Goal: Task Accomplishment & Management: Manage account settings

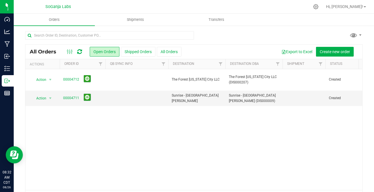
click at [79, 51] on icon at bounding box center [79, 52] width 5 height 6
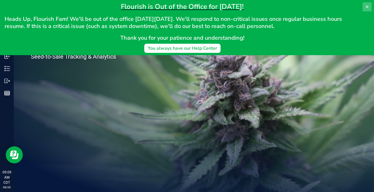
click at [367, 6] on icon at bounding box center [367, 6] width 3 height 3
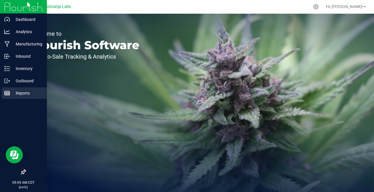
click at [13, 91] on p "Reports" at bounding box center [27, 93] width 34 height 7
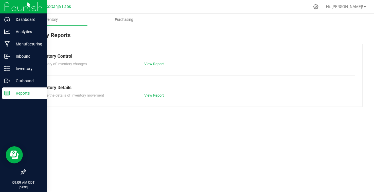
click at [17, 80] on p "Outbound" at bounding box center [27, 80] width 34 height 7
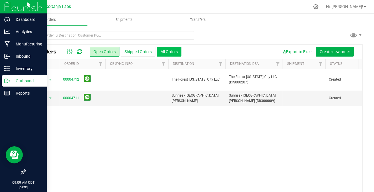
click at [170, 51] on button "All Orders" at bounding box center [169, 52] width 25 height 10
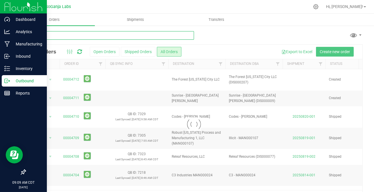
click at [73, 36] on input "text" at bounding box center [109, 35] width 169 height 9
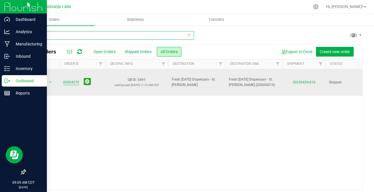
type input "4270"
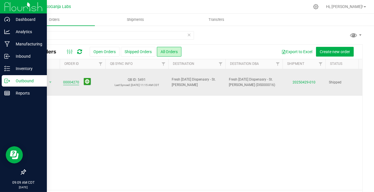
click at [68, 80] on link "00004270" at bounding box center [71, 82] width 16 height 5
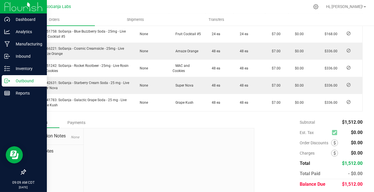
scroll to position [230, 0]
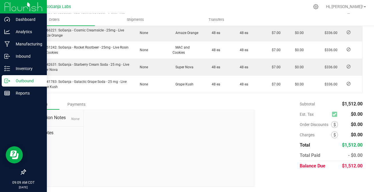
click at [75, 103] on div "Payments" at bounding box center [76, 104] width 34 height 10
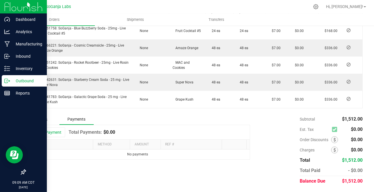
scroll to position [214, 0]
click at [48, 132] on button "Add Payment" at bounding box center [47, 133] width 35 height 10
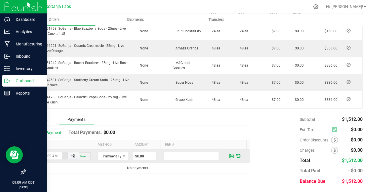
scroll to position [0, 8]
click at [115, 155] on span "Payment Type" at bounding box center [109, 156] width 23 height 8
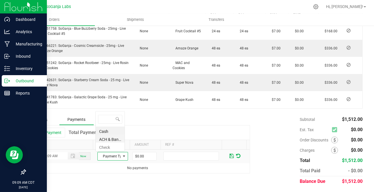
scroll to position [9, 29]
click at [112, 137] on li "ACH & Bank Transfer" at bounding box center [110, 139] width 29 height 8
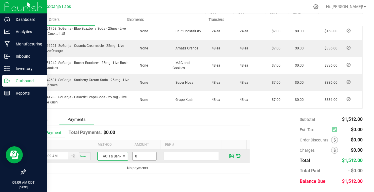
click at [143, 155] on input "0" at bounding box center [145, 156] width 24 height 8
type input "$1,512.00"
click at [229, 157] on span at bounding box center [231, 155] width 4 height 5
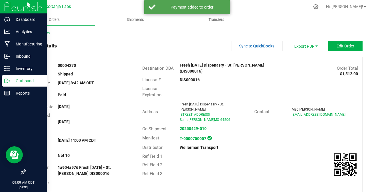
scroll to position [0, 0]
click at [41, 31] on div "Back to Orders" at bounding box center [193, 33] width 337 height 5
click at [41, 32] on link "Back to Orders" at bounding box center [37, 33] width 25 height 4
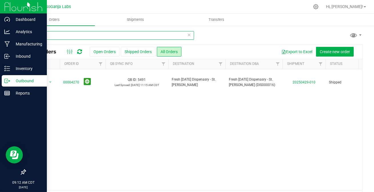
click at [79, 36] on input "4270" at bounding box center [109, 35] width 169 height 9
type input "7"
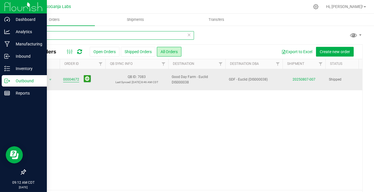
type input "4672"
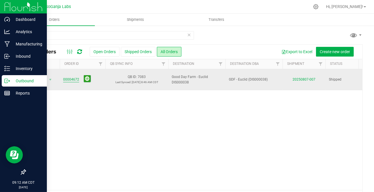
click at [72, 77] on link "00004672" at bounding box center [71, 79] width 16 height 5
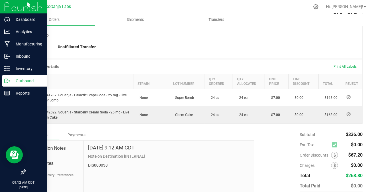
scroll to position [179, 0]
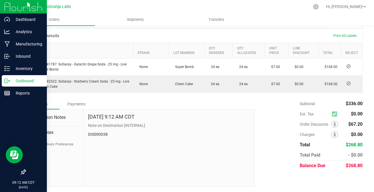
click at [77, 104] on div "Payments" at bounding box center [76, 104] width 34 height 10
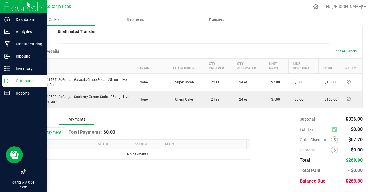
scroll to position [163, 0]
click at [49, 136] on button "Add Payment" at bounding box center [47, 133] width 35 height 10
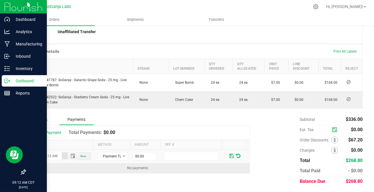
scroll to position [0, 8]
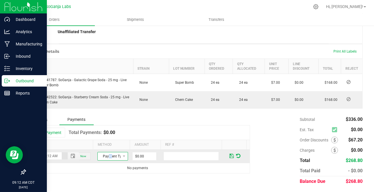
click at [108, 154] on span "Payment Type" at bounding box center [109, 156] width 23 height 8
click at [104, 139] on li "ACH & Bank Transfer" at bounding box center [110, 139] width 29 height 8
click at [139, 154] on input "0" at bounding box center [145, 156] width 24 height 8
type input "$268.80"
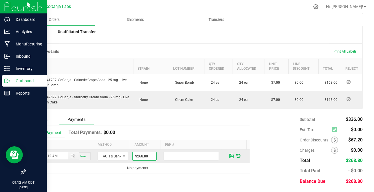
click at [229, 156] on span at bounding box center [231, 155] width 4 height 5
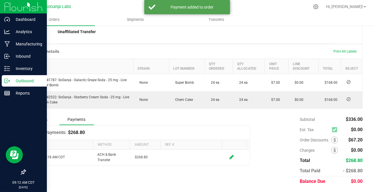
scroll to position [0, 0]
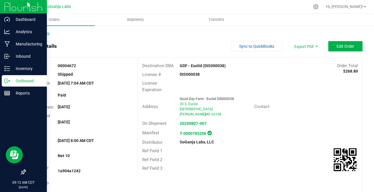
click at [44, 34] on link "Back to Orders" at bounding box center [37, 33] width 25 height 4
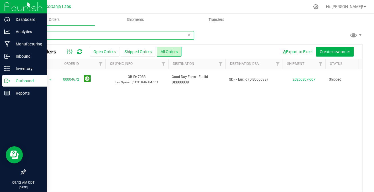
click at [61, 36] on input "4672" at bounding box center [109, 35] width 169 height 9
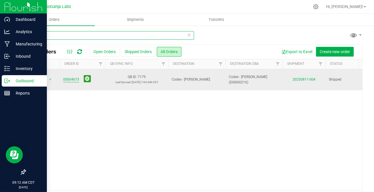
type input "4673"
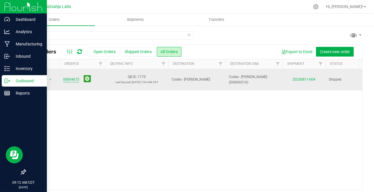
click at [72, 77] on link "00004673" at bounding box center [71, 79] width 16 height 5
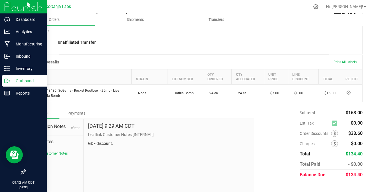
scroll to position [161, 0]
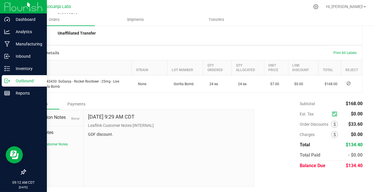
click at [73, 105] on div "Payments" at bounding box center [76, 104] width 34 height 10
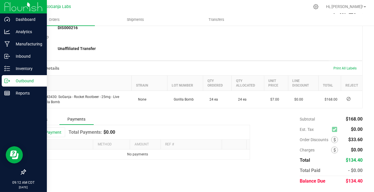
scroll to position [146, 0]
click at [47, 132] on button "Add Payment" at bounding box center [47, 133] width 35 height 10
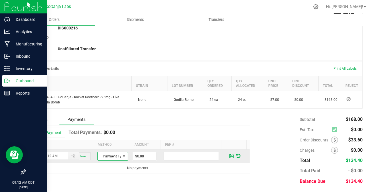
scroll to position [0, 0]
click at [105, 155] on span "Payment Type" at bounding box center [109, 156] width 23 height 8
click at [103, 138] on li "ACH & Bank Transfer" at bounding box center [110, 139] width 29 height 8
click at [140, 159] on input "0" at bounding box center [145, 156] width 24 height 8
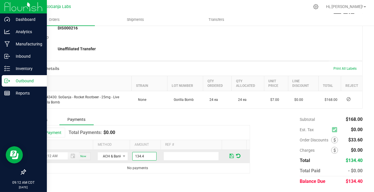
type input "$134.40"
click at [229, 157] on span at bounding box center [231, 155] width 4 height 5
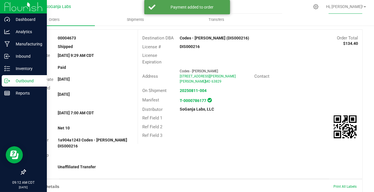
scroll to position [0, 0]
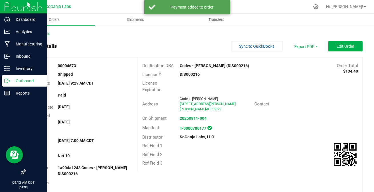
click at [44, 34] on link "Back to Orders" at bounding box center [37, 33] width 25 height 4
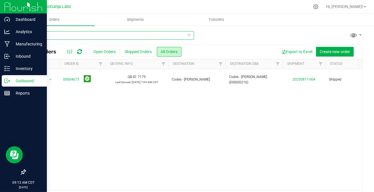
click at [51, 34] on input "4673" at bounding box center [109, 35] width 169 height 9
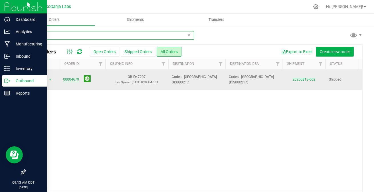
type input "4679"
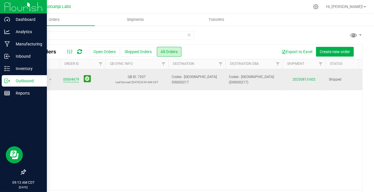
click at [76, 78] on link "00004679" at bounding box center [71, 79] width 16 height 5
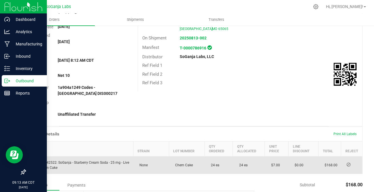
scroll to position [161, 0]
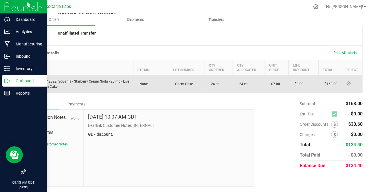
click at [80, 103] on div "Payments" at bounding box center [76, 104] width 34 height 10
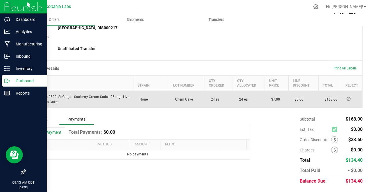
scroll to position [146, 0]
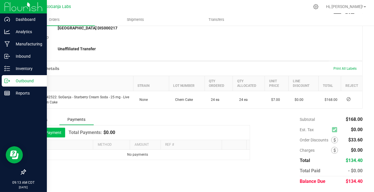
click at [45, 131] on button "Add Payment" at bounding box center [47, 133] width 35 height 10
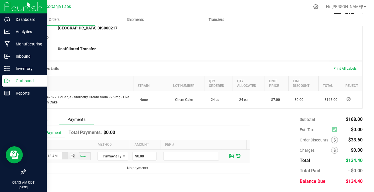
scroll to position [0, 8]
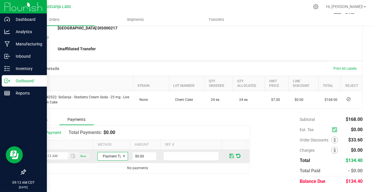
click at [108, 154] on span "Payment Type" at bounding box center [109, 156] width 23 height 8
click at [109, 139] on li "ACH & Bank Transfer" at bounding box center [110, 139] width 29 height 8
click at [144, 157] on input "0" at bounding box center [145, 156] width 24 height 8
type input "$134.40"
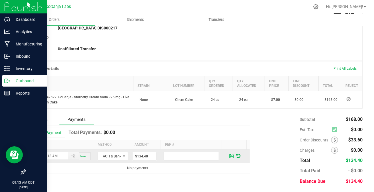
click at [229, 157] on span at bounding box center [231, 155] width 4 height 5
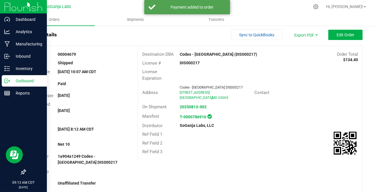
scroll to position [0, 0]
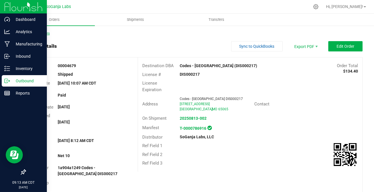
click at [37, 34] on link "Back to Orders" at bounding box center [37, 33] width 25 height 4
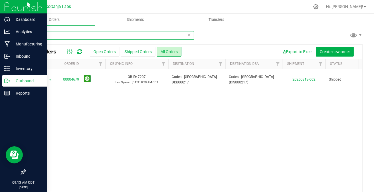
click at [52, 35] on input "4679" at bounding box center [109, 35] width 169 height 9
click at [53, 35] on input "4679" at bounding box center [109, 35] width 169 height 9
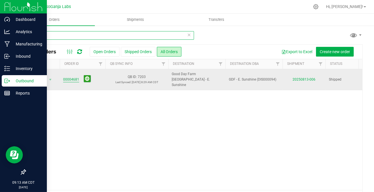
type input "4681"
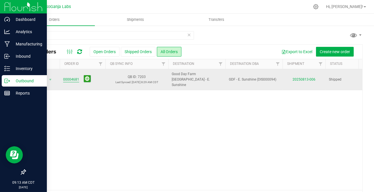
click at [75, 77] on link "00004681" at bounding box center [71, 79] width 16 height 5
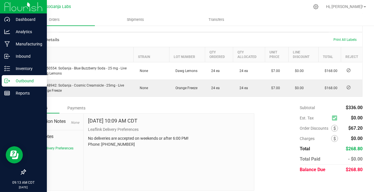
scroll to position [179, 0]
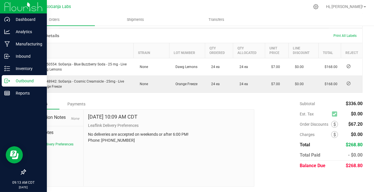
click at [73, 106] on div "Payments" at bounding box center [76, 104] width 34 height 10
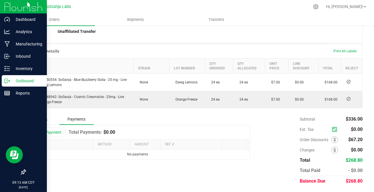
scroll to position [163, 0]
click at [53, 132] on button "Add Payment" at bounding box center [47, 133] width 35 height 10
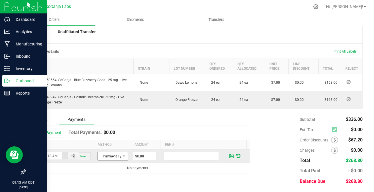
scroll to position [0, 8]
click at [110, 158] on span "Payment Type" at bounding box center [109, 156] width 23 height 8
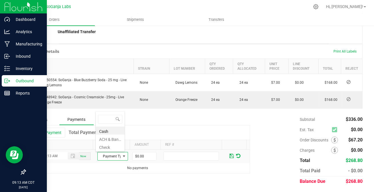
click at [109, 141] on li "ACH & Bank Transfer" at bounding box center [110, 139] width 29 height 8
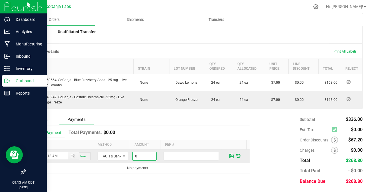
click at [138, 158] on input "0" at bounding box center [145, 156] width 24 height 8
type input "$268.80"
click at [229, 155] on span at bounding box center [231, 155] width 4 height 5
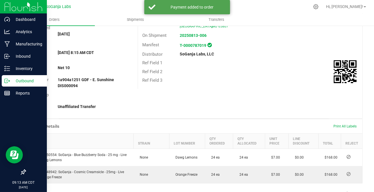
scroll to position [0, 0]
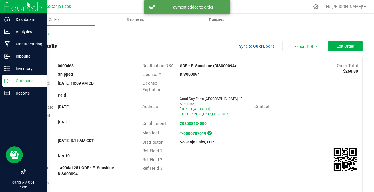
click at [40, 31] on link "Back to Orders" at bounding box center [37, 33] width 25 height 4
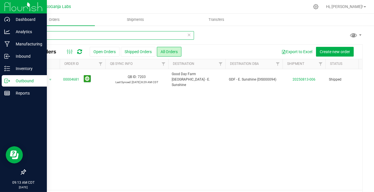
click at [48, 35] on input "4681" at bounding box center [109, 35] width 169 height 9
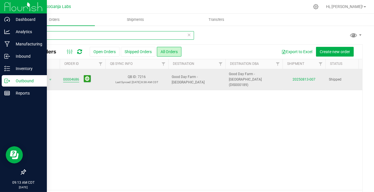
type input "4686"
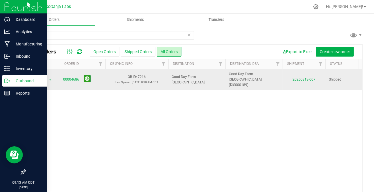
click at [72, 77] on link "00004686" at bounding box center [71, 79] width 16 height 5
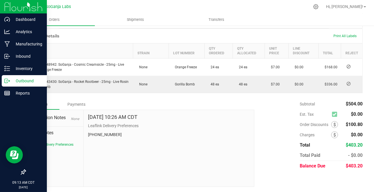
scroll to position [179, 0]
click at [75, 101] on div "Payments" at bounding box center [76, 104] width 34 height 10
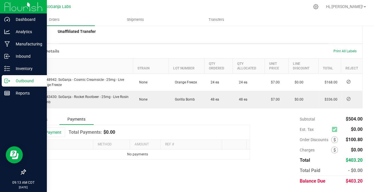
scroll to position [163, 0]
click at [37, 134] on span at bounding box center [35, 132] width 4 height 4
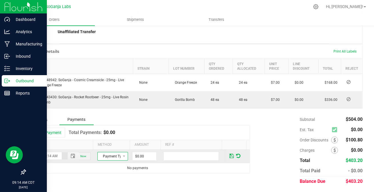
scroll to position [0, 0]
click at [103, 156] on span "Payment Type" at bounding box center [109, 156] width 23 height 8
click at [106, 140] on li "ACH & Bank Transfer" at bounding box center [110, 139] width 29 height 8
click at [143, 159] on input "0" at bounding box center [145, 156] width 24 height 8
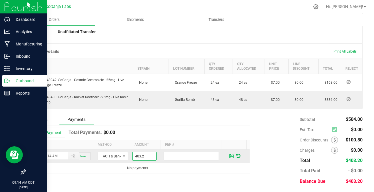
type input "$403.20"
click at [229, 155] on span at bounding box center [231, 155] width 4 height 5
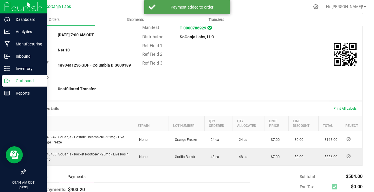
scroll to position [0, 0]
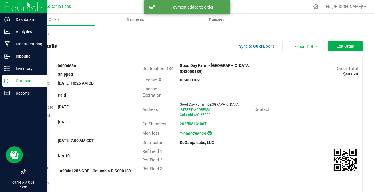
click at [46, 33] on link "Back to Orders" at bounding box center [37, 33] width 25 height 4
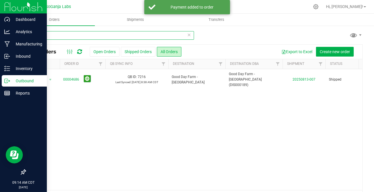
click at [45, 36] on input "4686" at bounding box center [109, 35] width 169 height 9
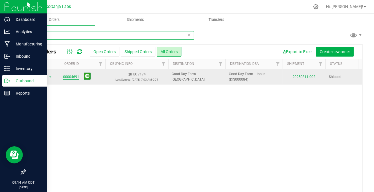
type input "4691"
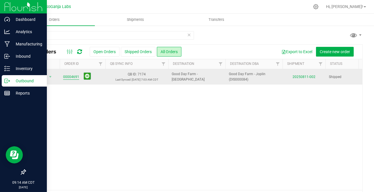
click at [65, 78] on link "00004691" at bounding box center [71, 76] width 16 height 5
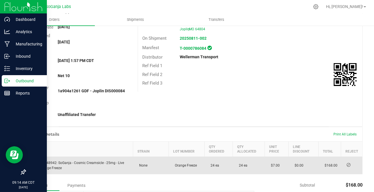
scroll to position [161, 0]
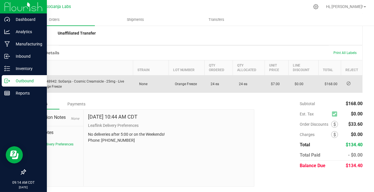
click at [76, 102] on div "Payments" at bounding box center [76, 104] width 34 height 10
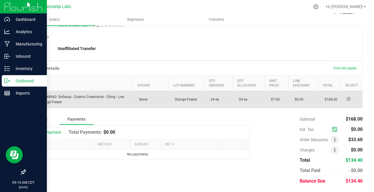
scroll to position [146, 0]
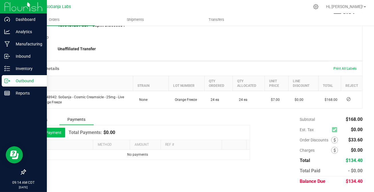
click at [47, 133] on button "Add Payment" at bounding box center [47, 133] width 35 height 10
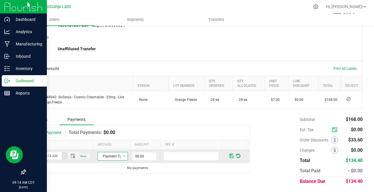
click at [110, 154] on span "Payment Type" at bounding box center [109, 156] width 23 height 8
click at [111, 138] on li "ACH & Bank Transfer" at bounding box center [110, 139] width 29 height 8
click at [143, 160] on input "0" at bounding box center [145, 156] width 24 height 8
type input "$134.40"
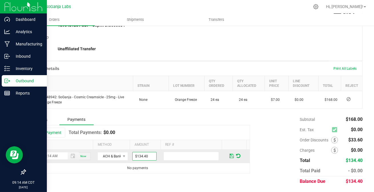
click at [229, 156] on span at bounding box center [231, 155] width 4 height 5
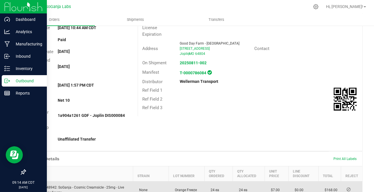
scroll to position [0, 0]
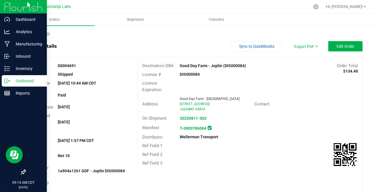
click at [48, 31] on link "Back to Orders" at bounding box center [37, 33] width 25 height 4
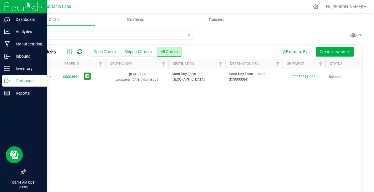
click at [188, 35] on icon at bounding box center [189, 34] width 4 height 7
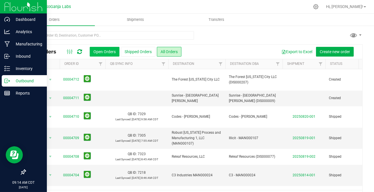
click at [111, 51] on button "Open Orders" at bounding box center [105, 52] width 30 height 10
